Goal: Transaction & Acquisition: Purchase product/service

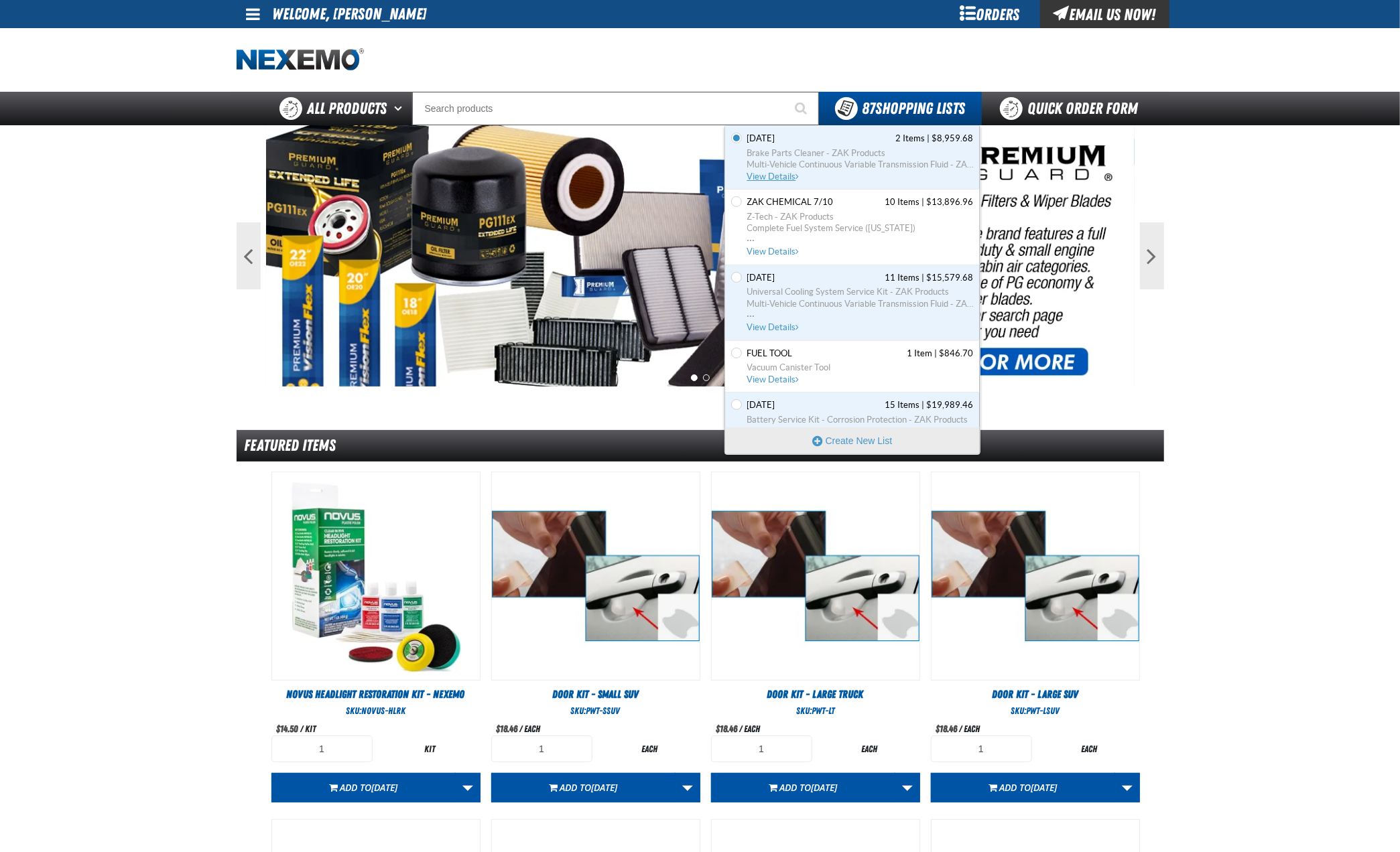
click at [771, 175] on span "View Details" at bounding box center [774, 177] width 54 height 10
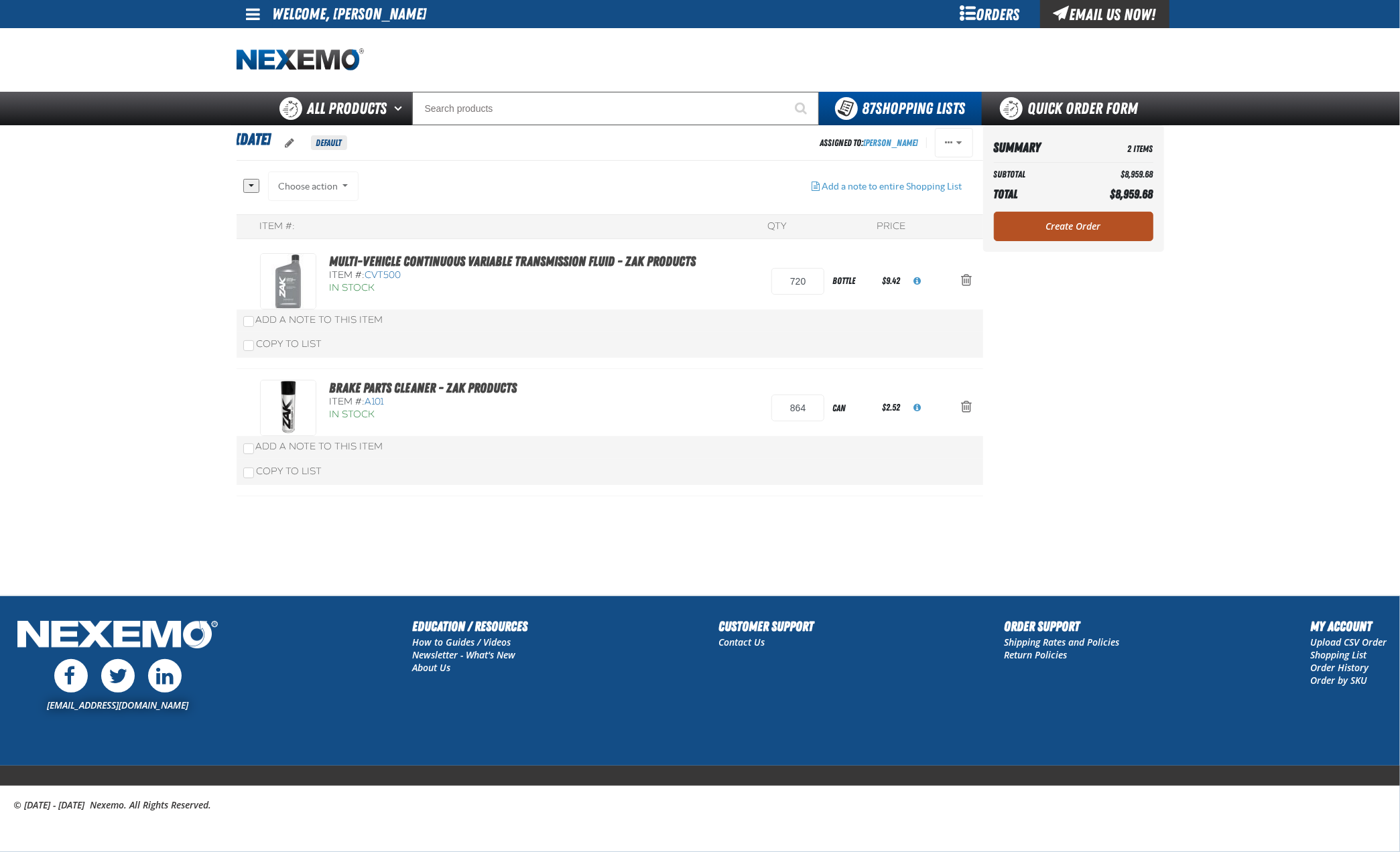
click at [1071, 223] on link "Create Order" at bounding box center [1073, 226] width 159 height 29
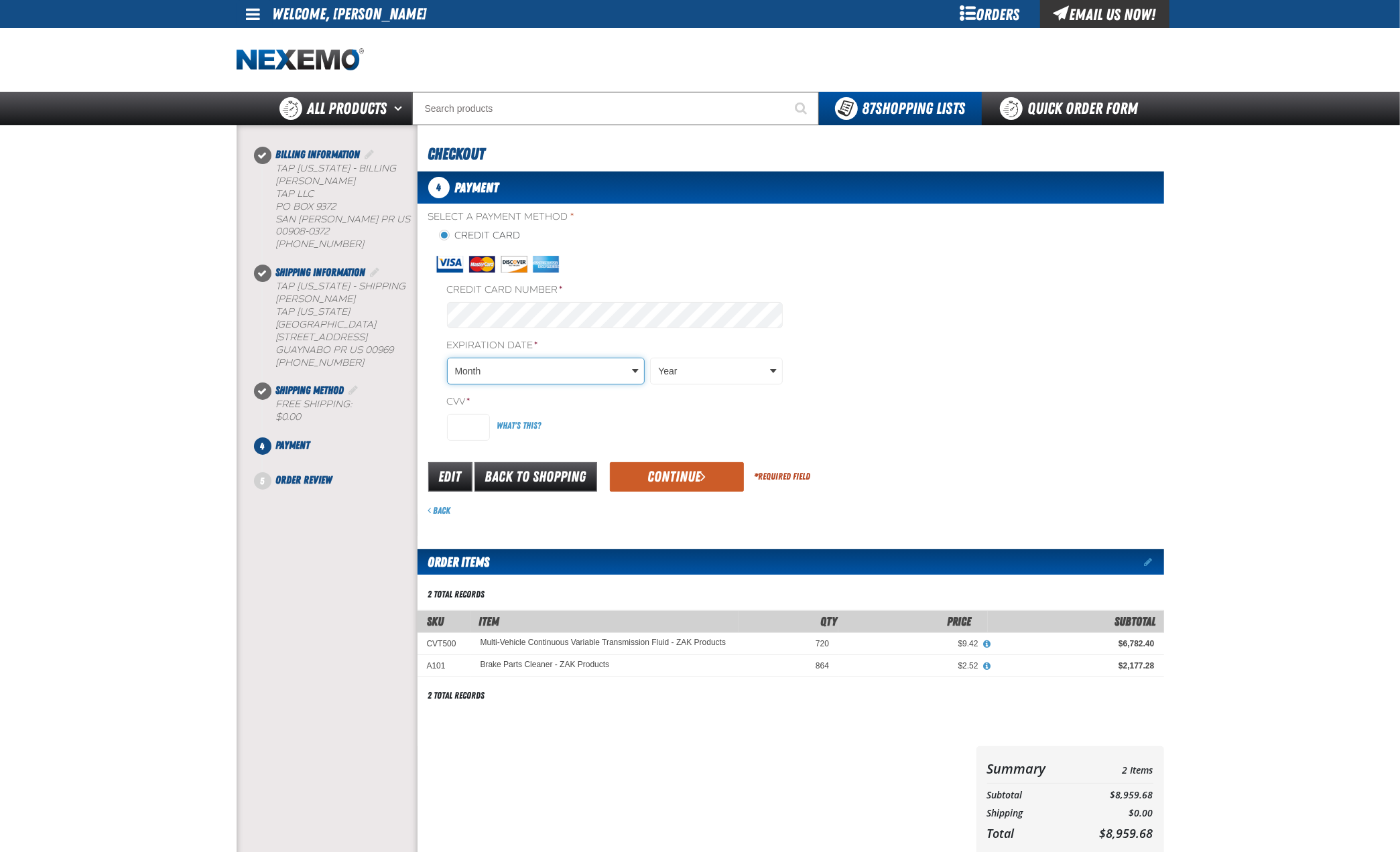
click at [504, 360] on body "Skip to Main Content Staging Site 5.1 Upgrade Site My Account My Account Suppor…" at bounding box center [700, 558] width 1400 height 1117
click at [714, 356] on body "Skip to Main Content Staging Site 5.1 Upgrade Site My Account My Account Suppor…" at bounding box center [700, 558] width 1400 height 1117
click at [474, 421] on input "CVV *" at bounding box center [468, 427] width 43 height 27
type input "721"
click at [689, 474] on button "Continue" at bounding box center [676, 477] width 134 height 29
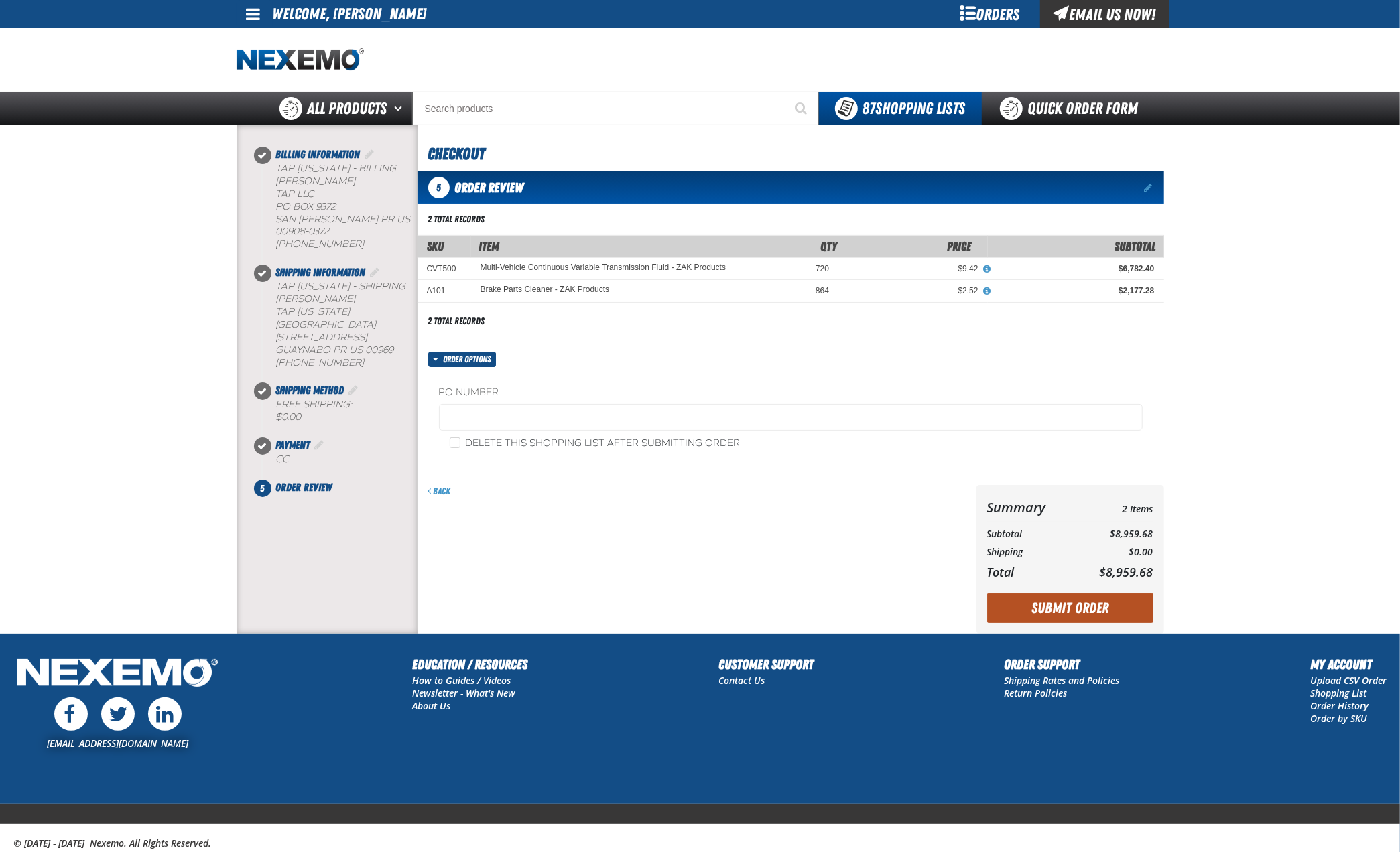
click at [1071, 598] on button "Submit Order" at bounding box center [1070, 608] width 166 height 29
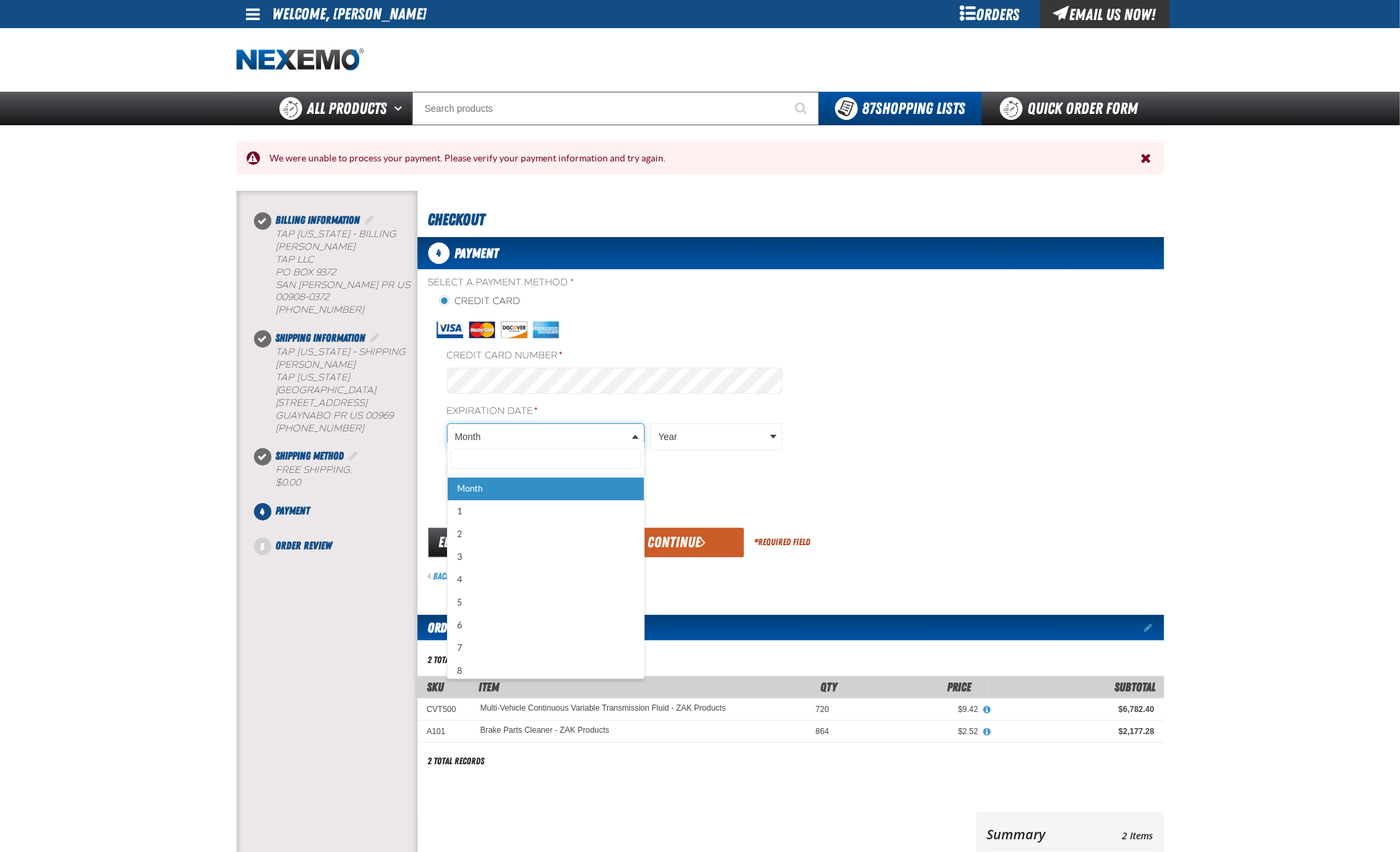
click at [499, 431] on body "Skip to Main Content Staging Site 5.1 Upgrade Site My Account My Account Suppor…" at bounding box center [700, 591] width 1400 height 1182
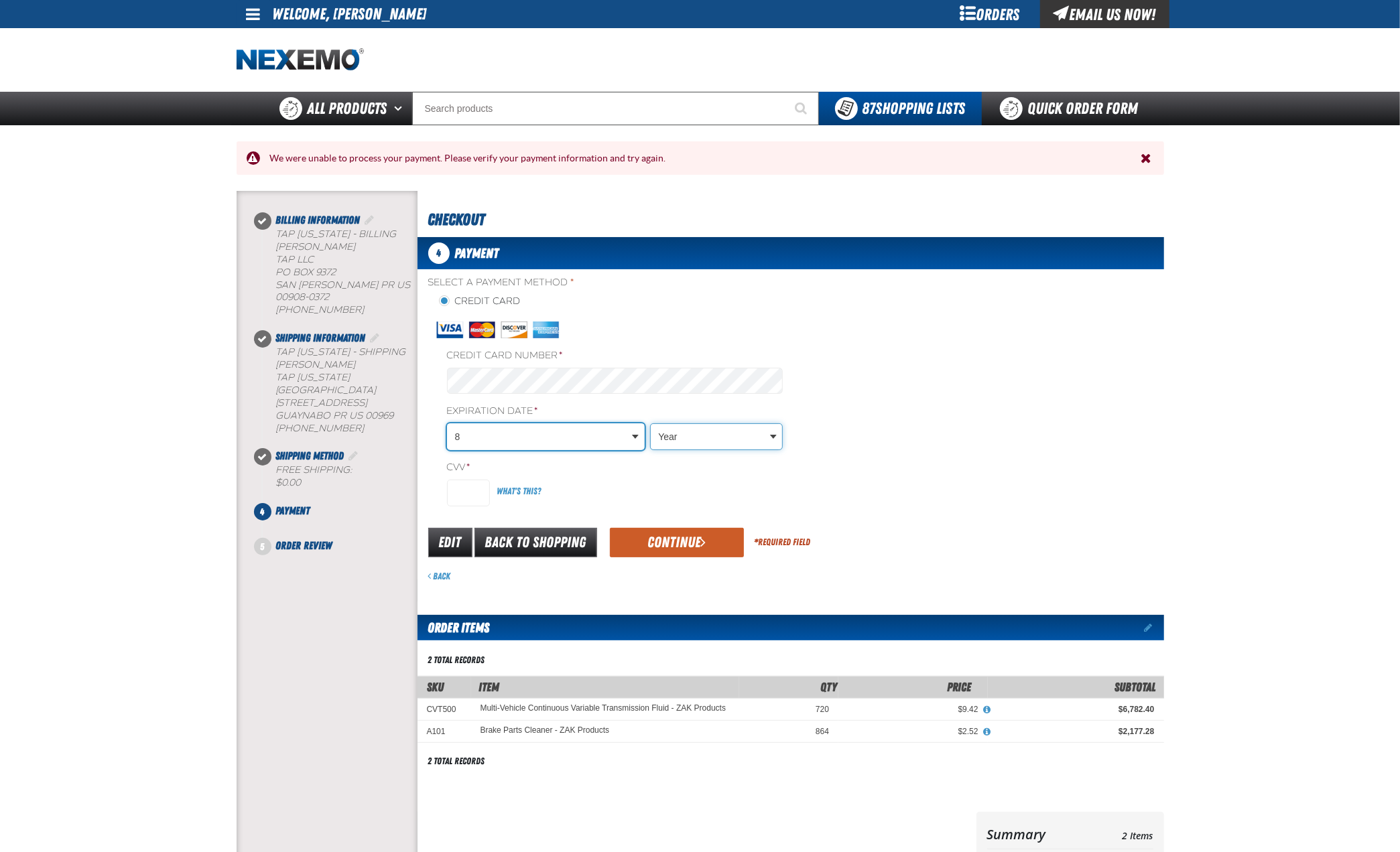
click at [716, 431] on body "Skip to Main Content Staging Site 5.1 Upgrade Site My Account My Account Suppor…" at bounding box center [700, 591] width 1400 height 1182
click at [469, 486] on input "CVV *" at bounding box center [468, 493] width 43 height 27
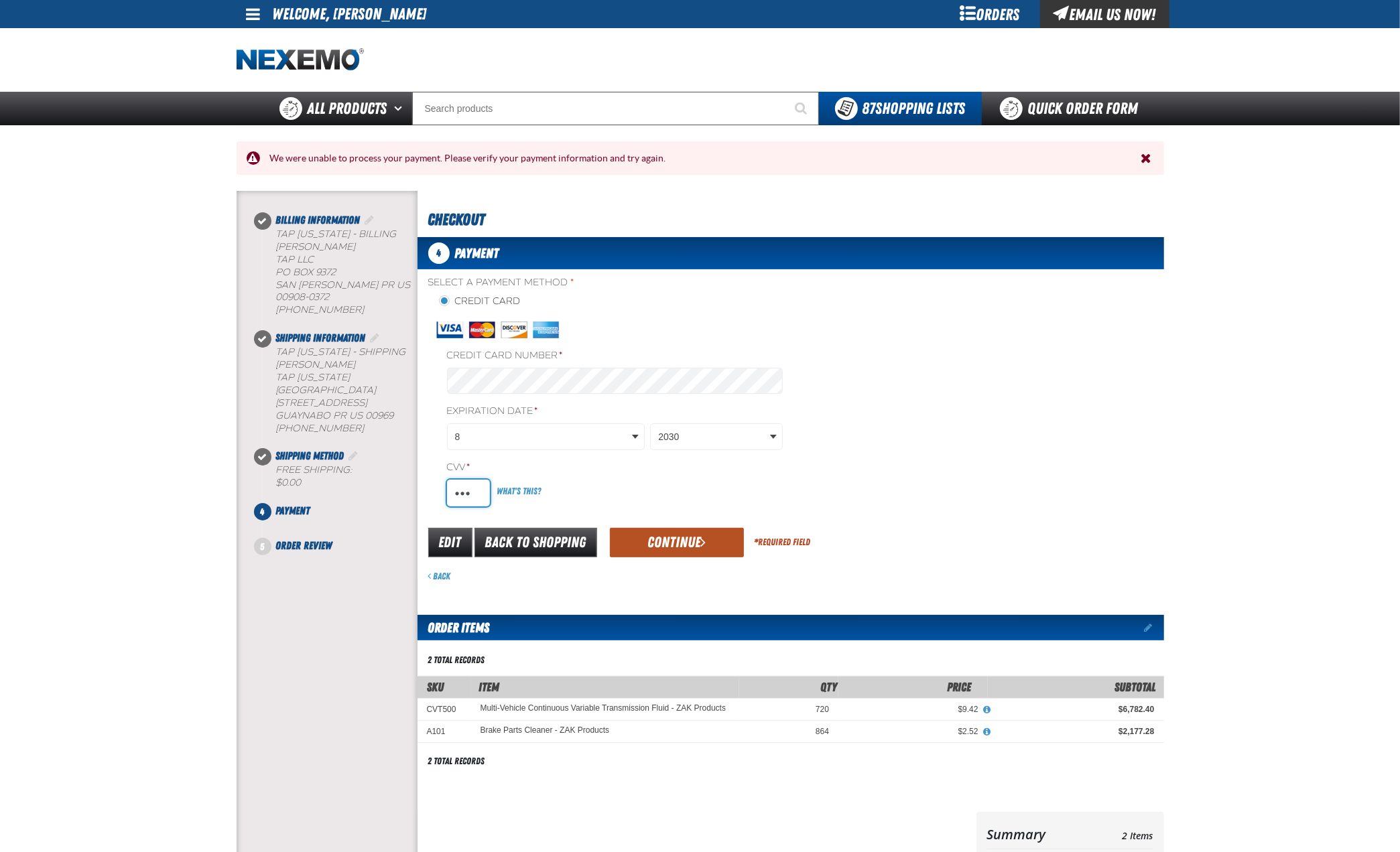
type input "721"
click at [674, 536] on button "Continue" at bounding box center [676, 543] width 134 height 29
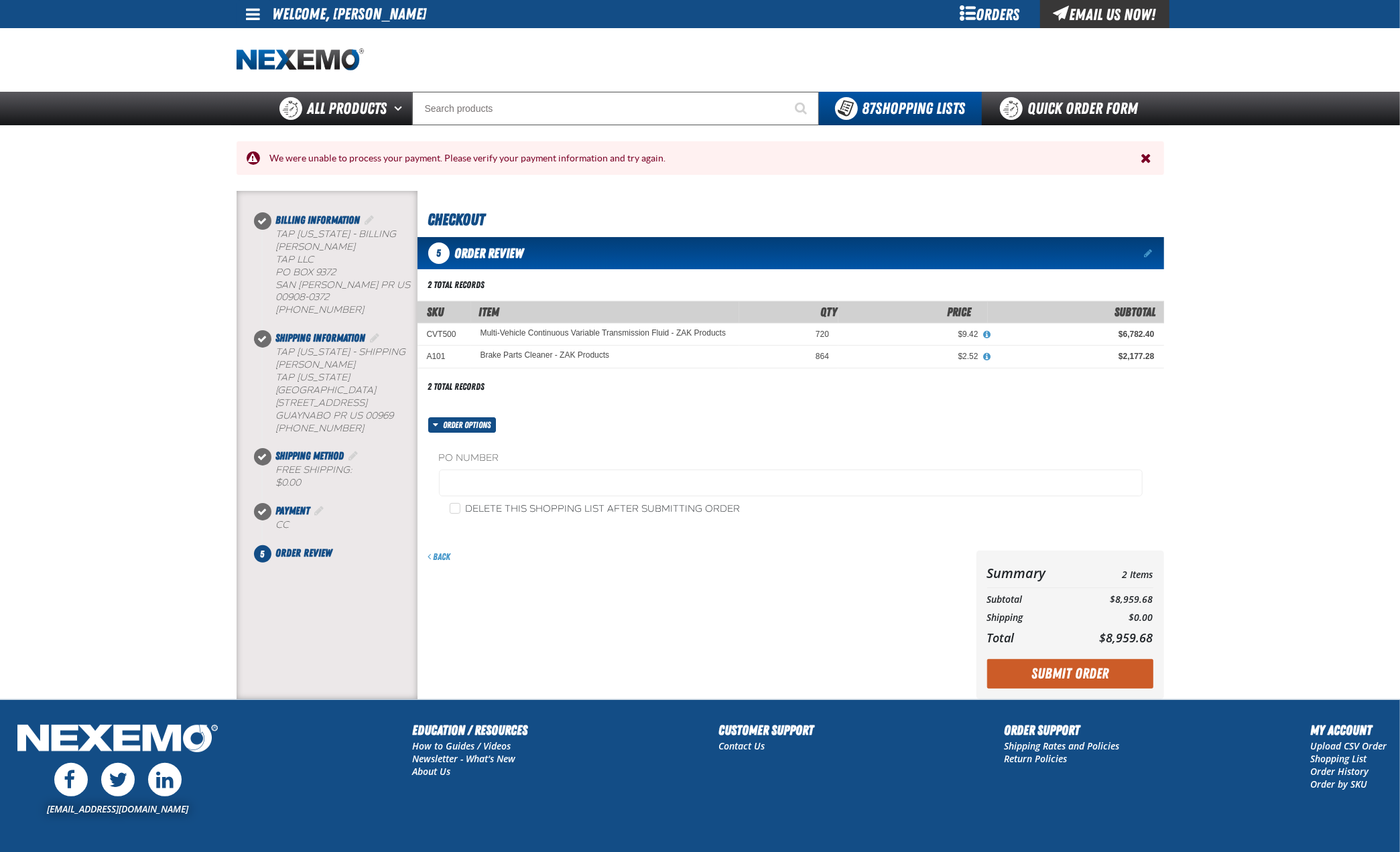
click at [1146, 159] on span "Close the Notification" at bounding box center [1146, 158] width 11 height 13
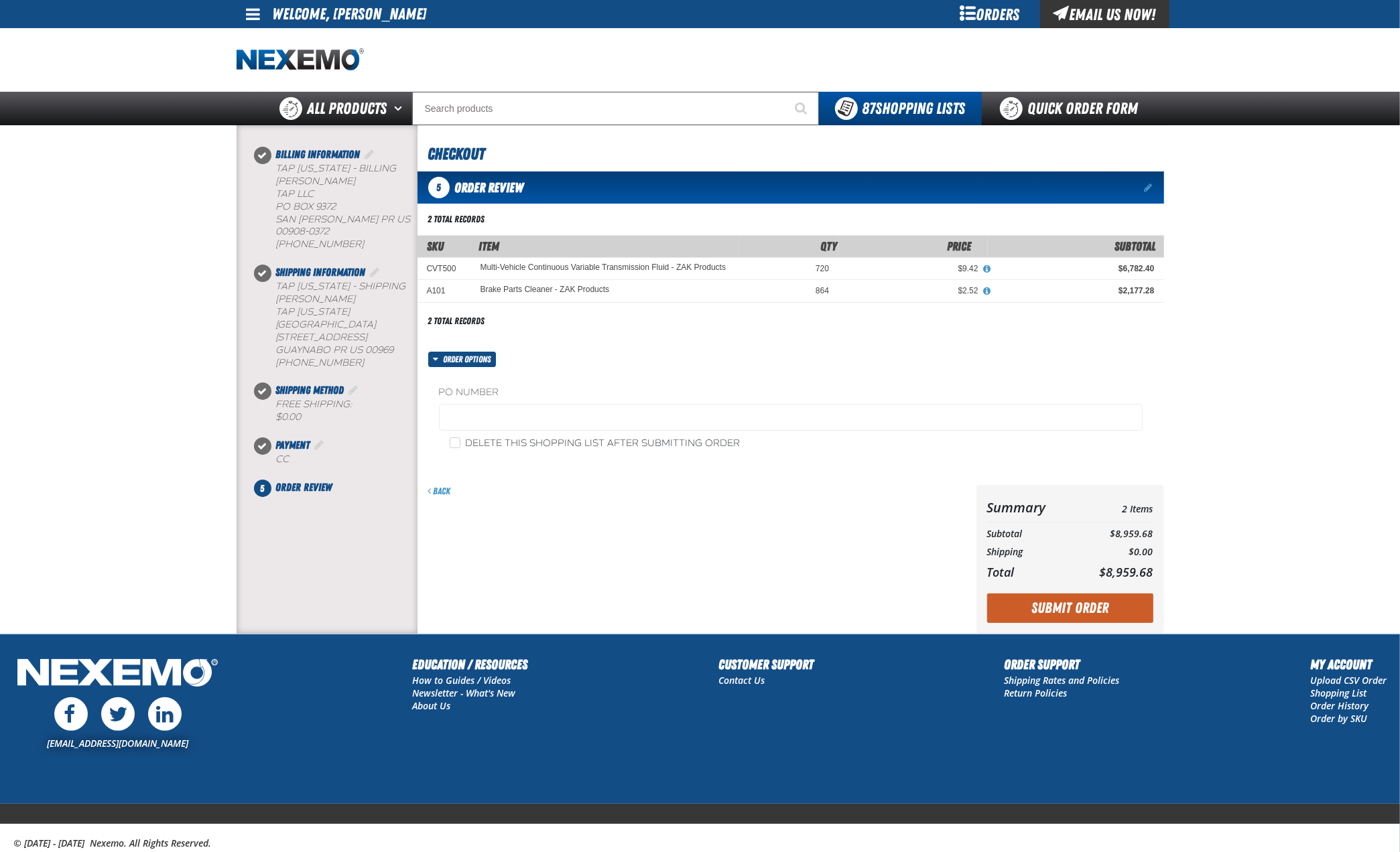
click at [1232, 190] on main at bounding box center [700, 379] width 1400 height 508
click at [1241, 243] on main at bounding box center [700, 379] width 1400 height 508
click at [255, 18] on span at bounding box center [254, 14] width 14 height 16
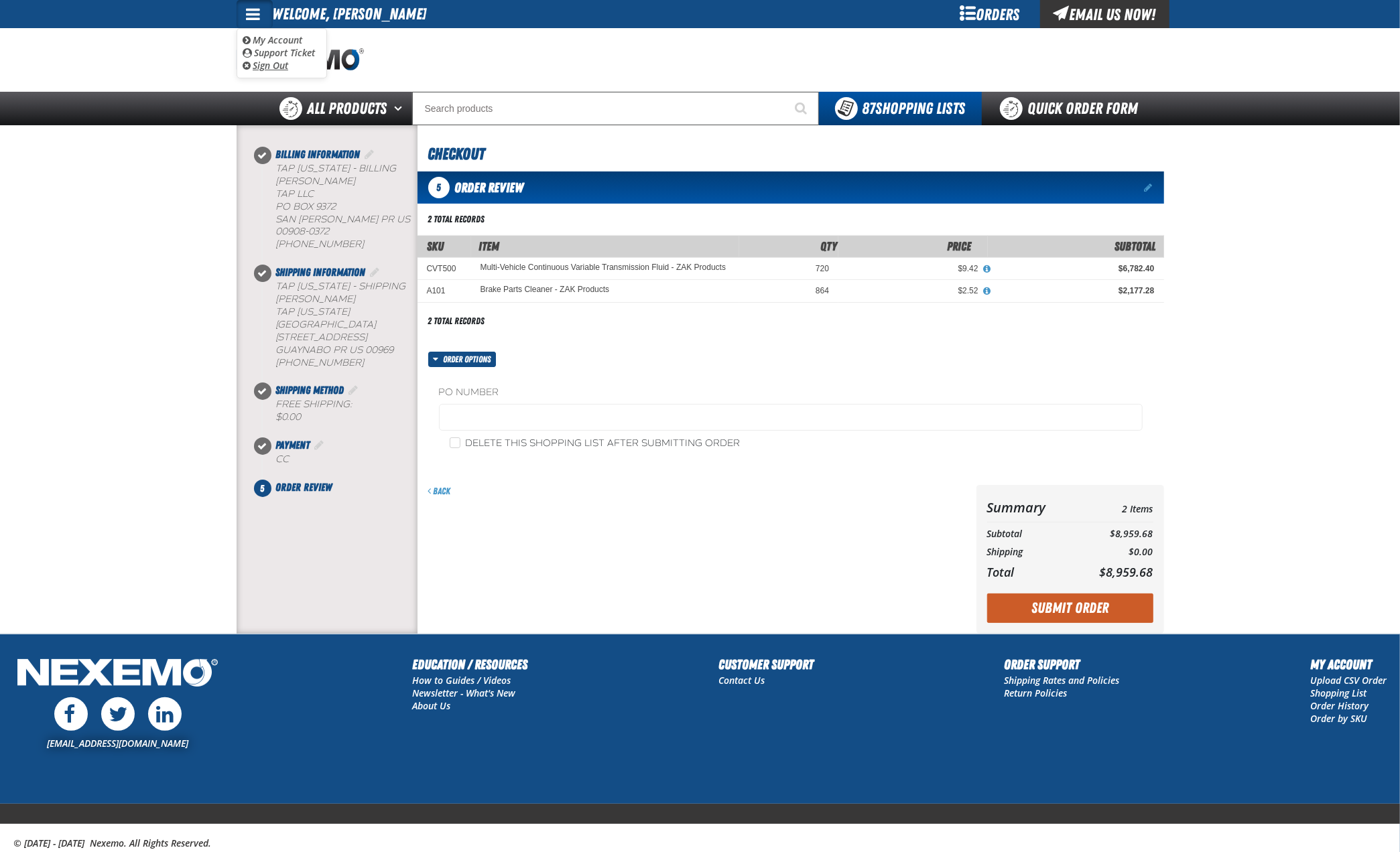
click at [268, 66] on link "Sign Out Sign Out" at bounding box center [265, 65] width 46 height 13
